Goal: Information Seeking & Learning: Find contact information

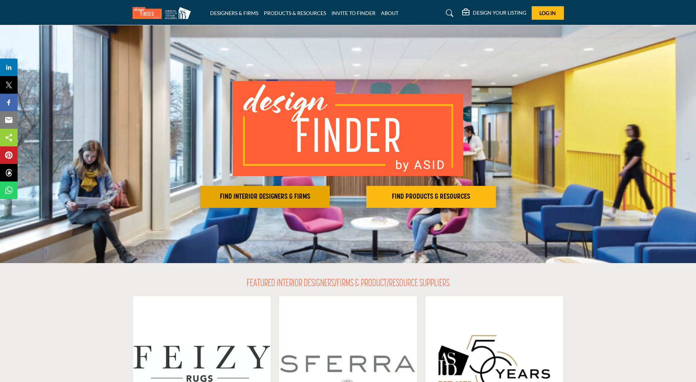
click at [217, 200] on h2 "FIND INTERIOR DESIGNERS & FIRMS" at bounding box center [264, 196] width 125 height 9
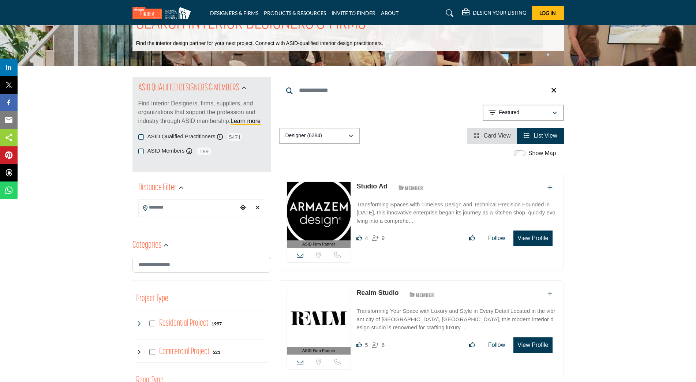
scroll to position [73, 0]
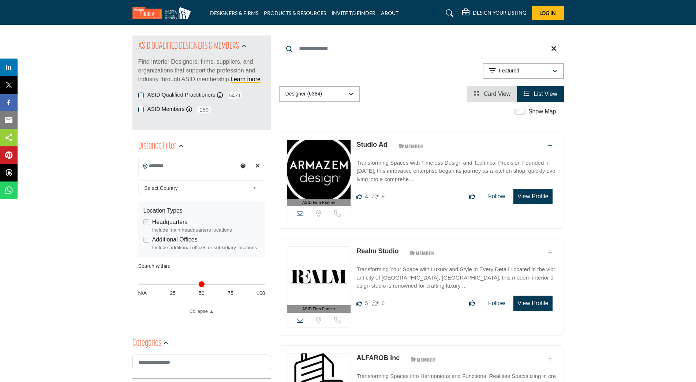
click at [191, 168] on input "Search Location" at bounding box center [188, 166] width 99 height 14
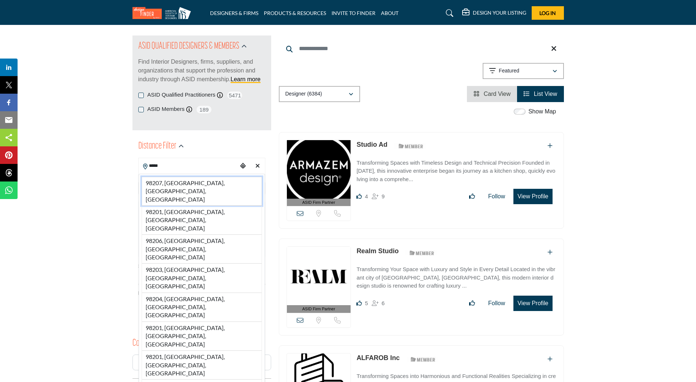
click at [195, 180] on li "98207, Everett, WA, USA" at bounding box center [202, 191] width 120 height 29
type input "**********"
type input "***"
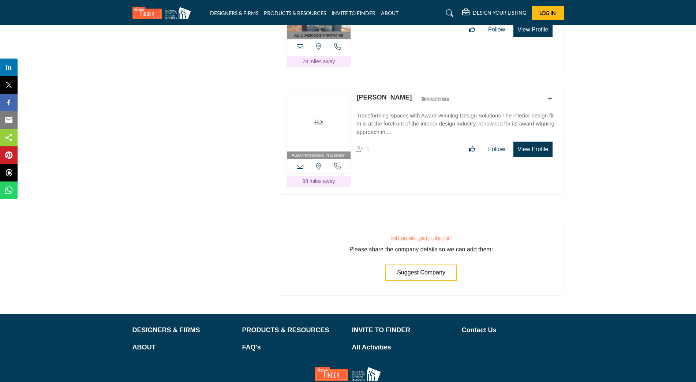
scroll to position [6161, 0]
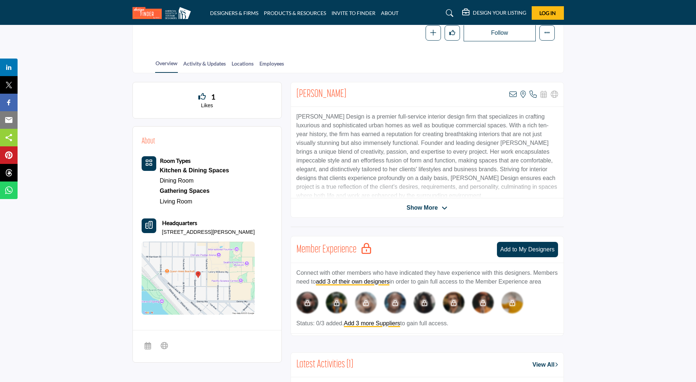
scroll to position [146, 0]
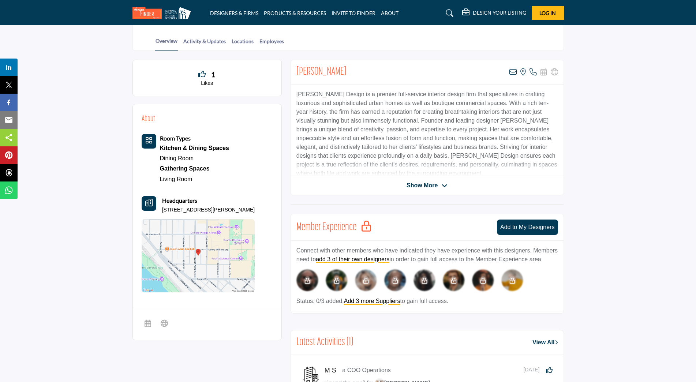
click at [401, 189] on div "Show More" at bounding box center [427, 185] width 273 height 9
click at [439, 187] on span "Show More" at bounding box center [427, 185] width 41 height 9
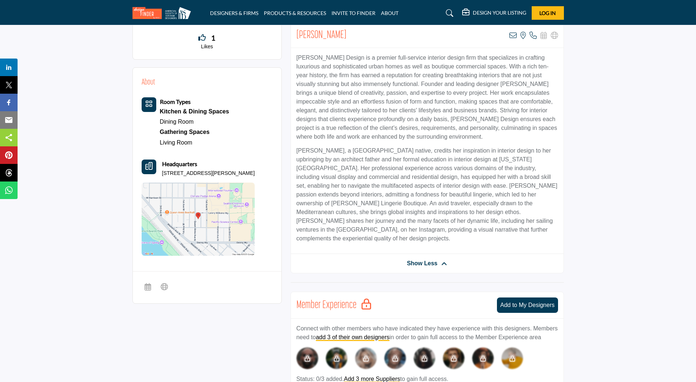
scroll to position [0, 0]
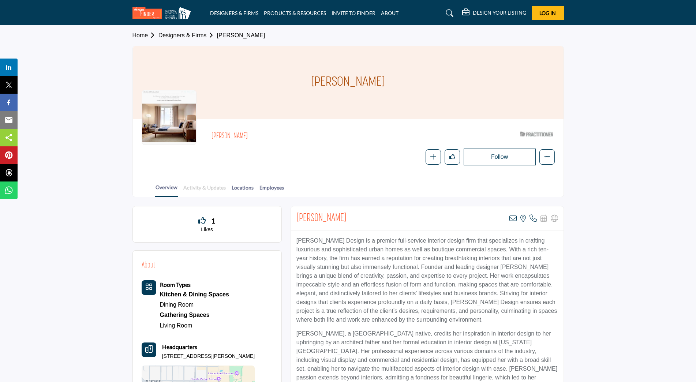
click at [222, 184] on link "Activity & Updates" at bounding box center [204, 190] width 43 height 13
click at [237, 187] on link "Locations" at bounding box center [242, 190] width 23 height 13
click at [269, 186] on link "Employees" at bounding box center [271, 190] width 25 height 13
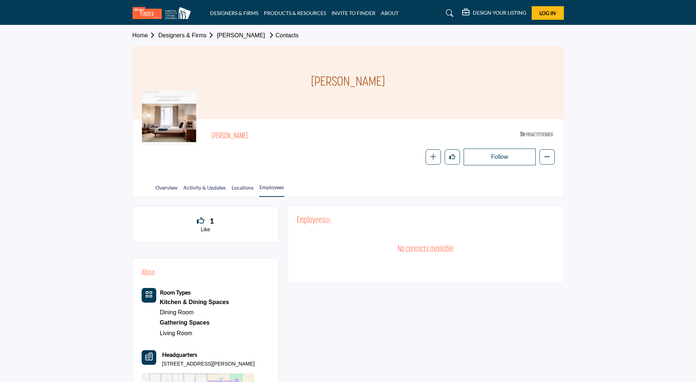
click at [213, 138] on body "DESIGNERS & FIRMS PRODUCTS & RESOURCES INVITE TO FINDER ABOUT" at bounding box center [348, 309] width 696 height 618
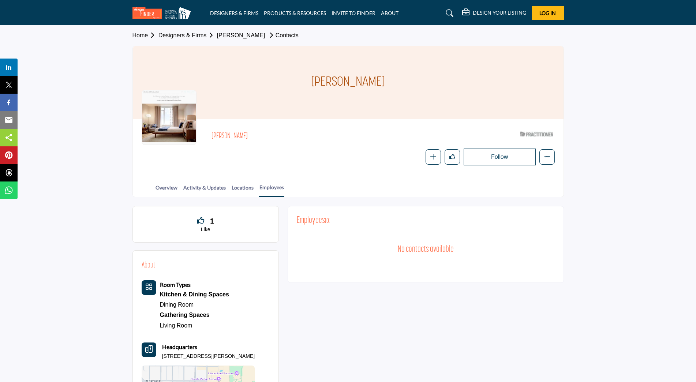
drag, startPoint x: 213, startPoint y: 138, endPoint x: 259, endPoint y: 146, distance: 46.1
click at [259, 146] on div "Lindsey Runyon ASID Qualified Practitioner who validates work and experience to…" at bounding box center [382, 146] width 343 height 37
drag, startPoint x: 254, startPoint y: 139, endPoint x: 211, endPoint y: 137, distance: 42.9
click at [211, 137] on div "Lindsey Runyon ASID Qualified Practitioner who validates work and experience to…" at bounding box center [348, 146] width 413 height 37
copy h2 "[PERSON_NAME]"
